Goal: Task Accomplishment & Management: Manage account settings

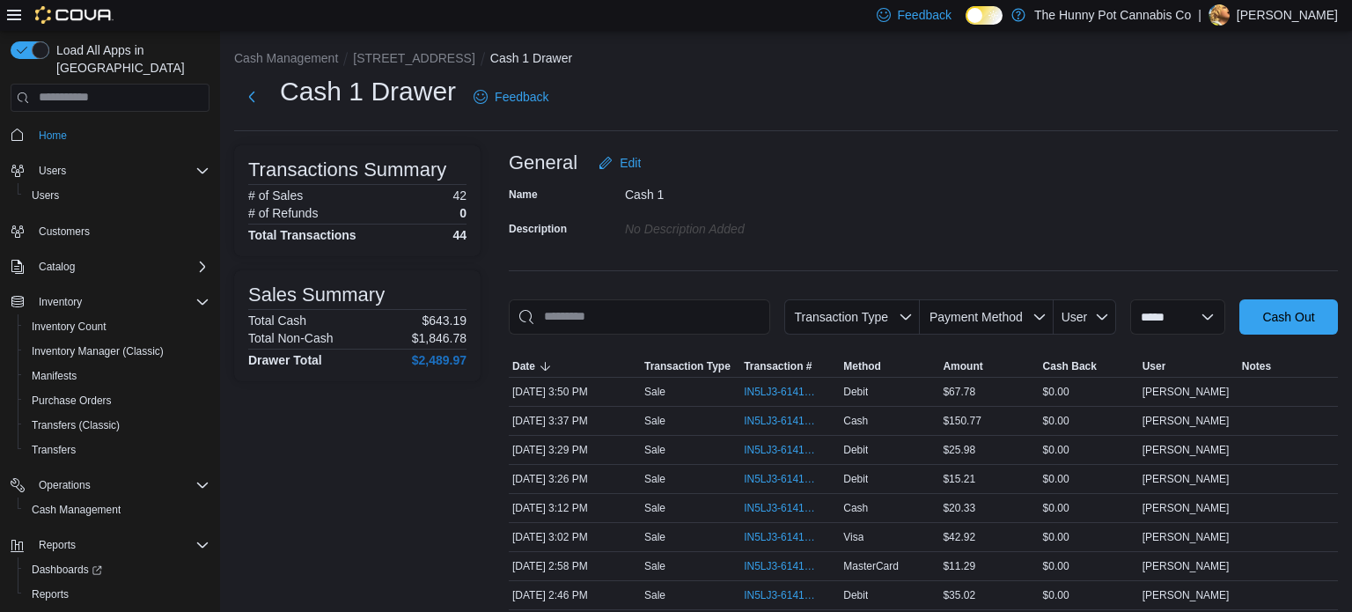
scroll to position [4, 0]
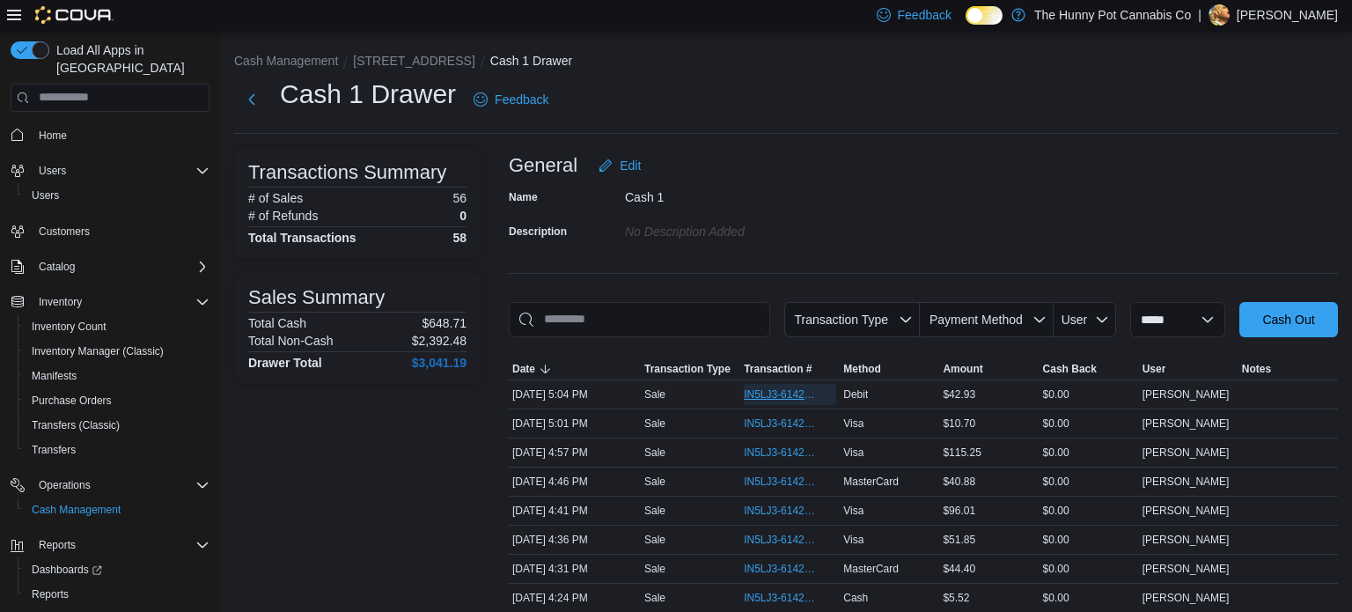
click at [796, 394] on span "IN5LJ3-6142843" at bounding box center [781, 394] width 75 height 14
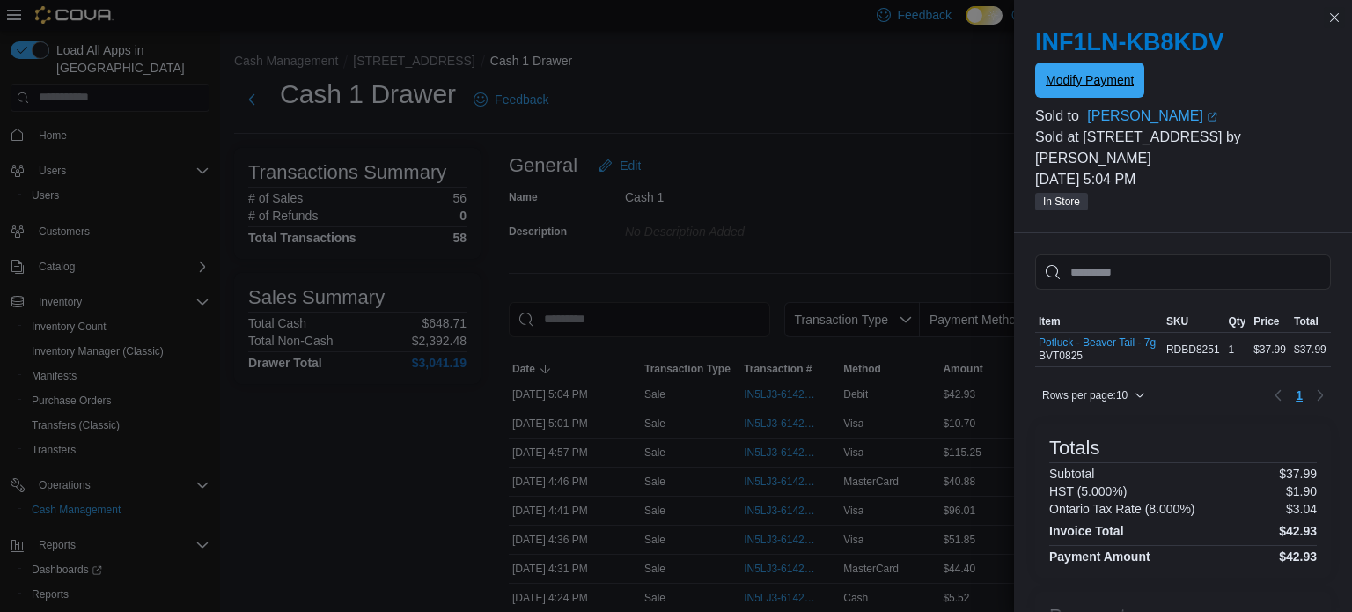
click at [1112, 84] on span "Modify Payment" at bounding box center [1089, 80] width 88 height 18
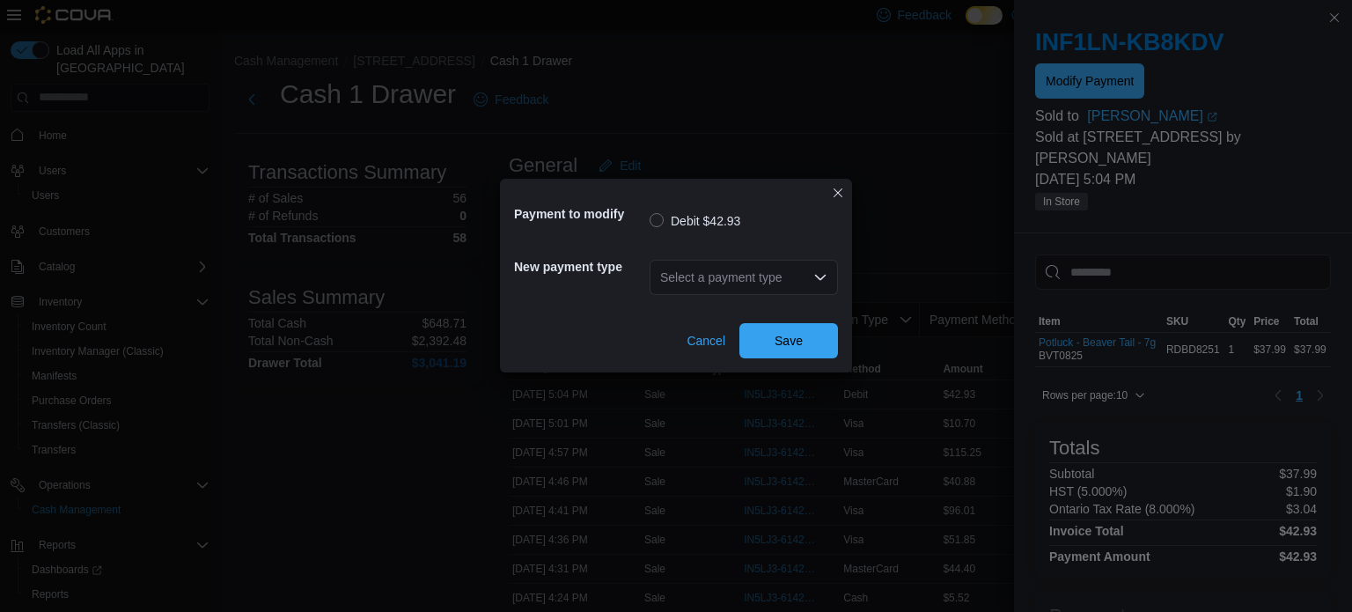
click at [766, 267] on div "Select a payment type" at bounding box center [743, 277] width 188 height 35
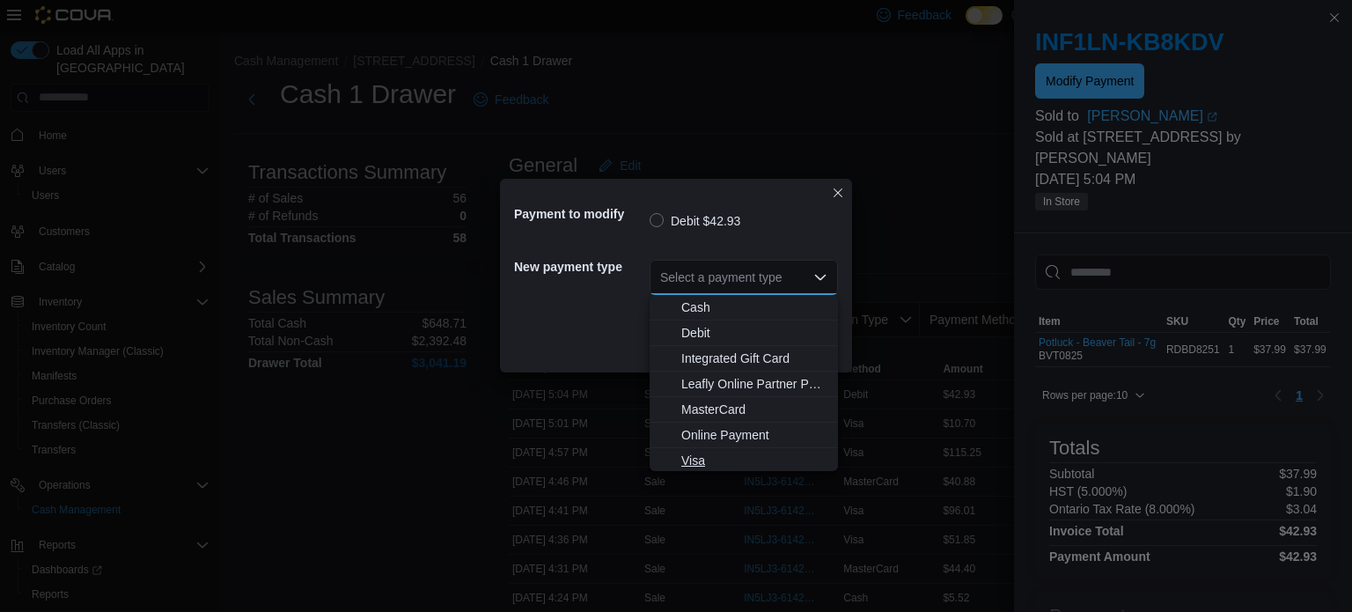
click at [723, 453] on span "Visa" at bounding box center [754, 460] width 146 height 18
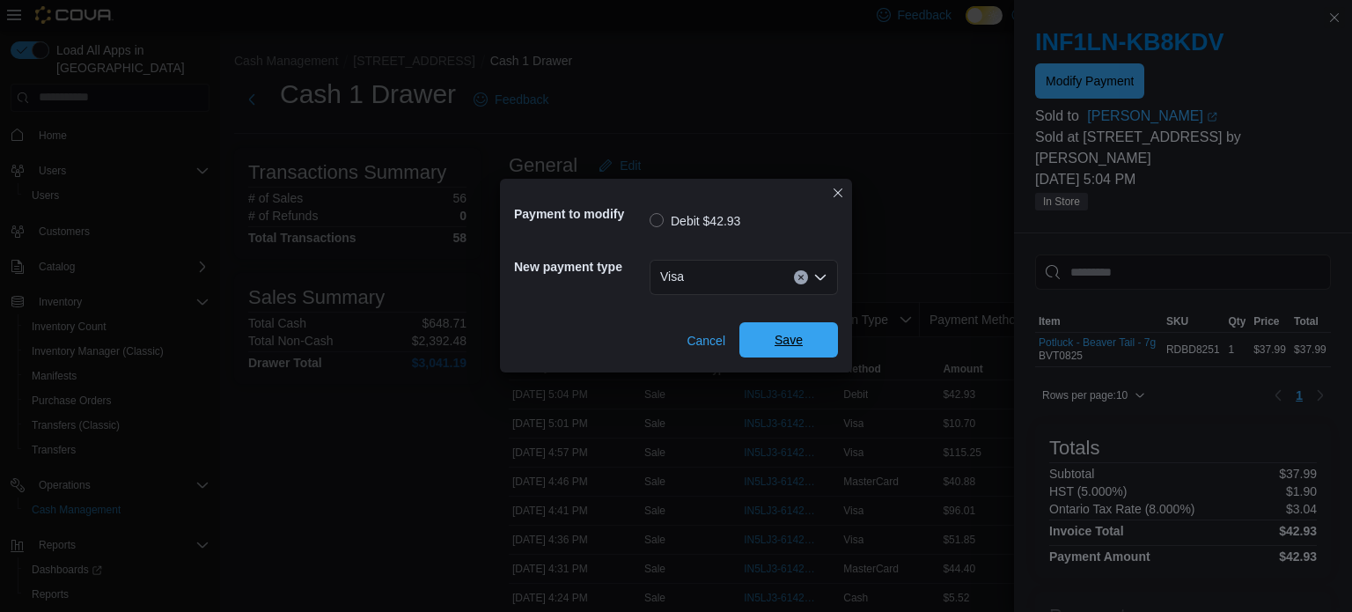
click at [803, 348] on span "Save" at bounding box center [788, 339] width 77 height 35
